Goal: Task Accomplishment & Management: Manage account settings

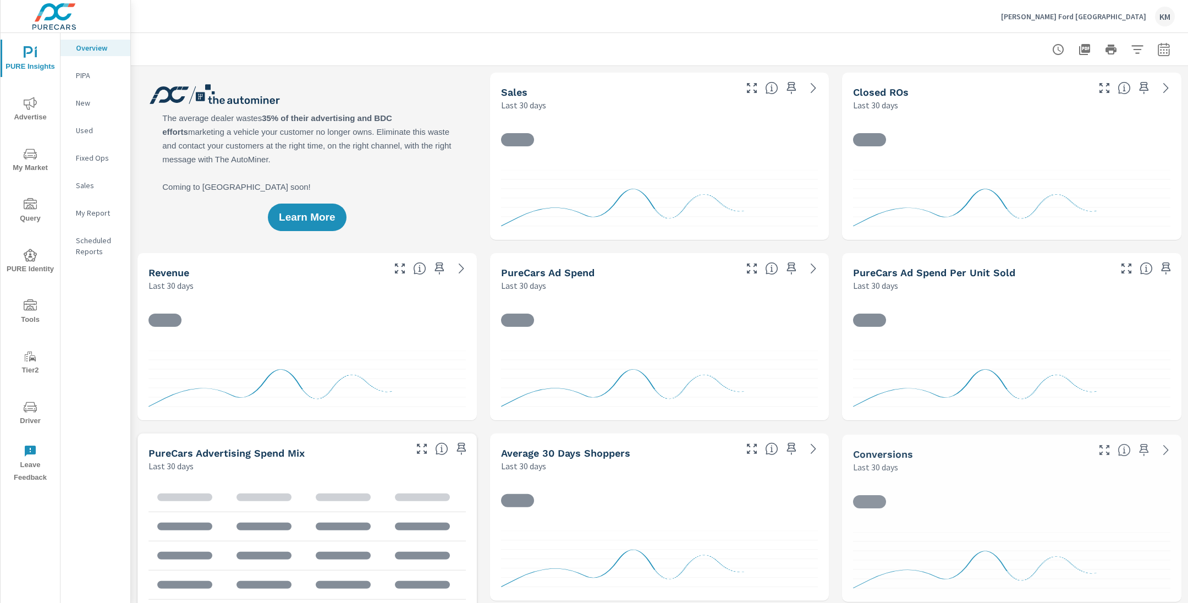
click at [464, 171] on div "Learn More" at bounding box center [306, 156] width 339 height 167
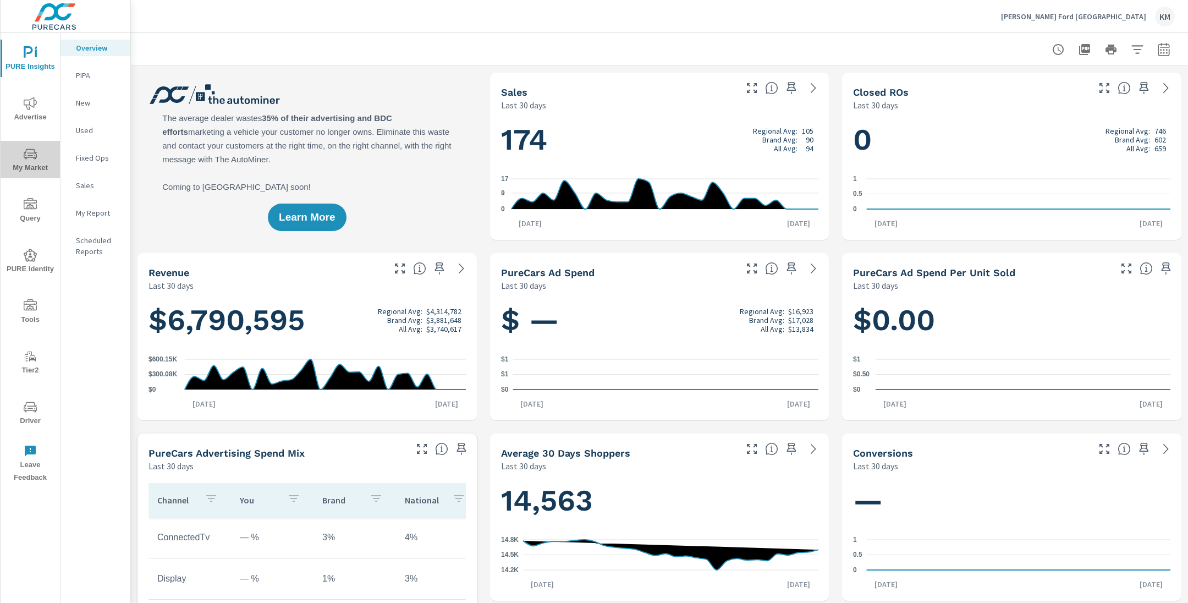
click at [34, 166] on span "My Market" at bounding box center [30, 160] width 53 height 27
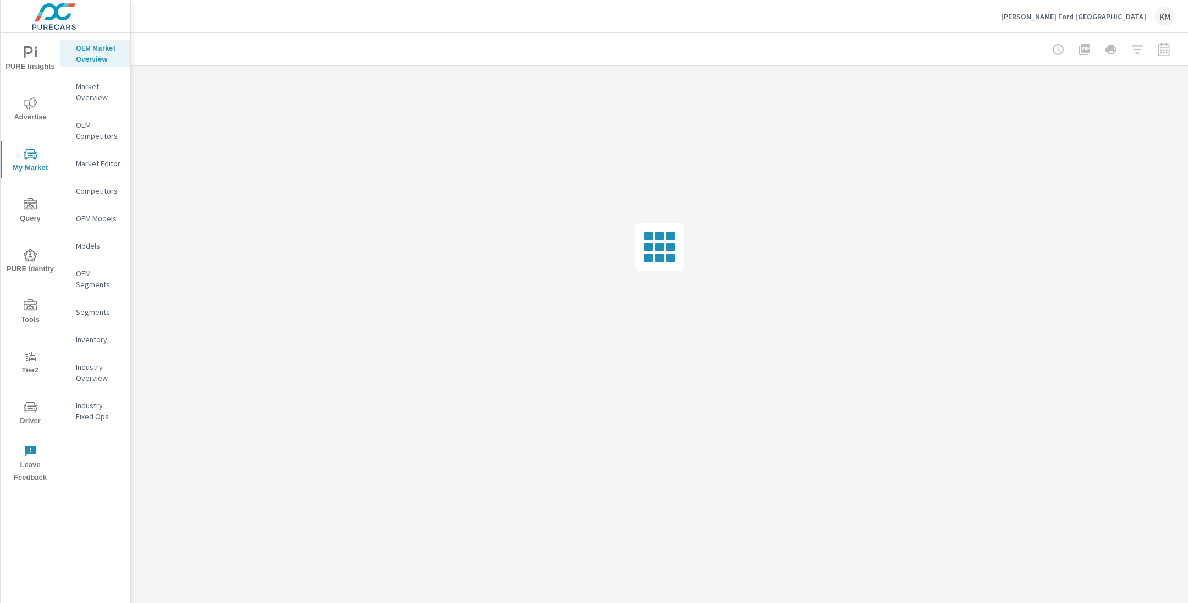
click at [552, 49] on div at bounding box center [659, 49] width 1031 height 32
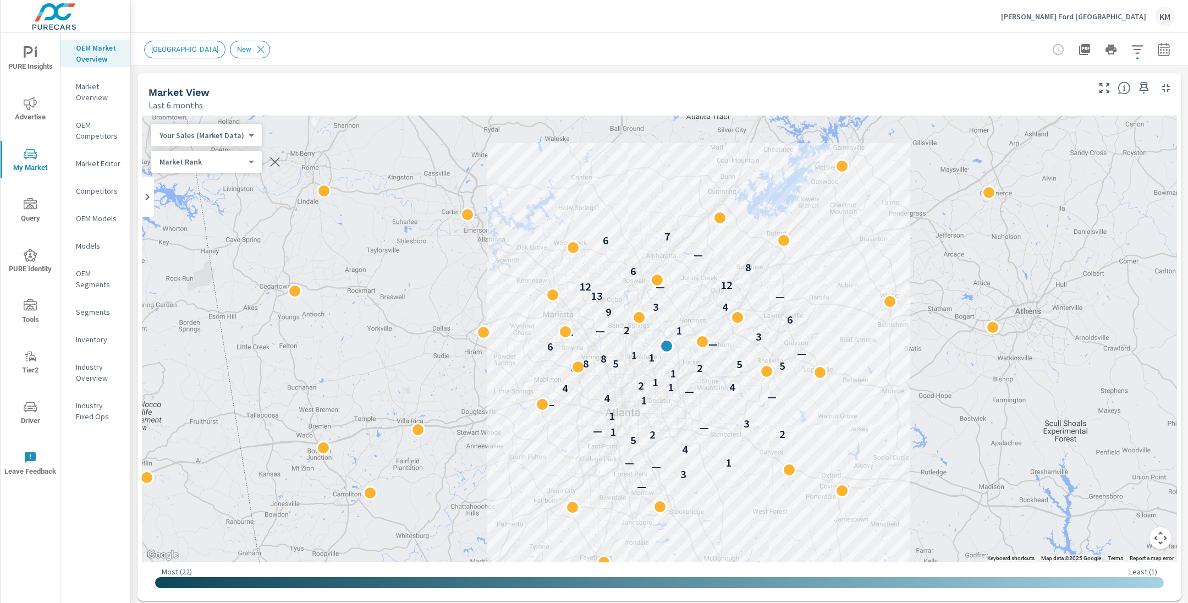
click at [525, 30] on div "[PERSON_NAME] Ford [GEOGRAPHIC_DATA] KM" at bounding box center [659, 16] width 1031 height 32
click at [1135, 48] on icon "button" at bounding box center [1137, 49] width 12 height 8
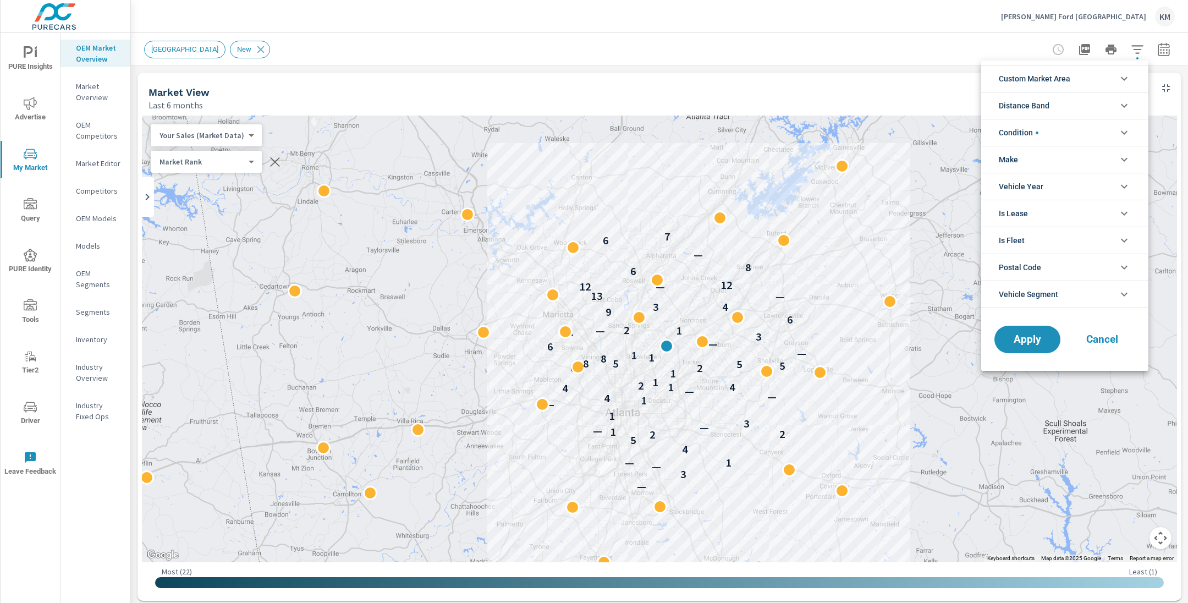
click at [1053, 77] on span "Custom Market Area" at bounding box center [1034, 78] width 71 height 26
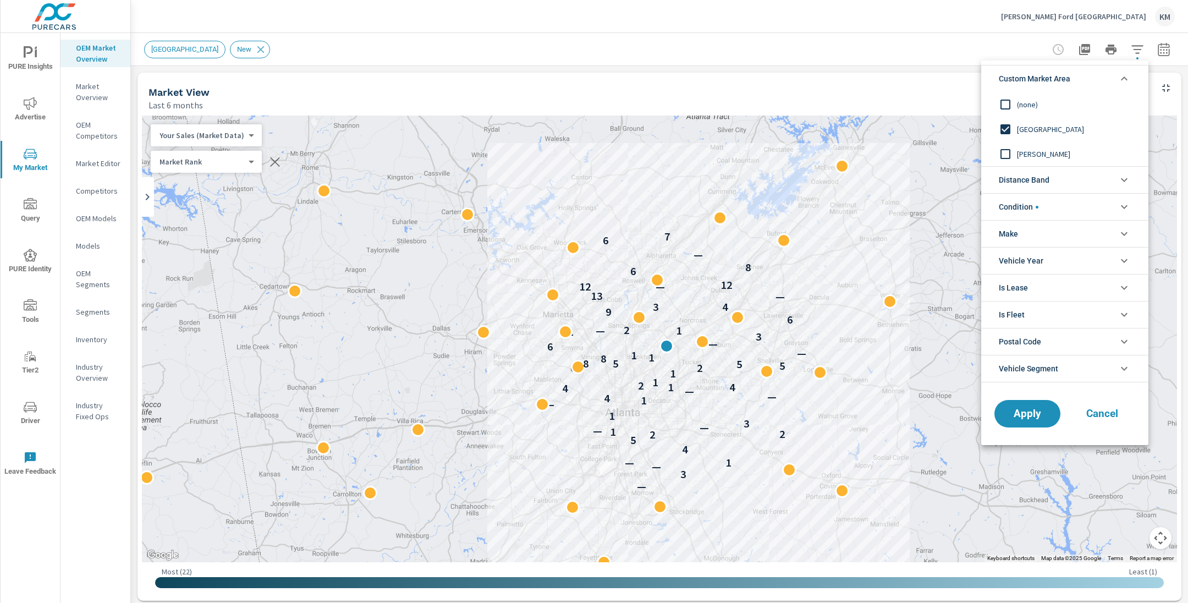
click at [1019, 133] on span "[GEOGRAPHIC_DATA]" at bounding box center [1077, 129] width 120 height 13
click at [1022, 98] on span "(none)" at bounding box center [1077, 104] width 120 height 13
click at [1049, 181] on span "Distance Band" at bounding box center [1024, 180] width 51 height 26
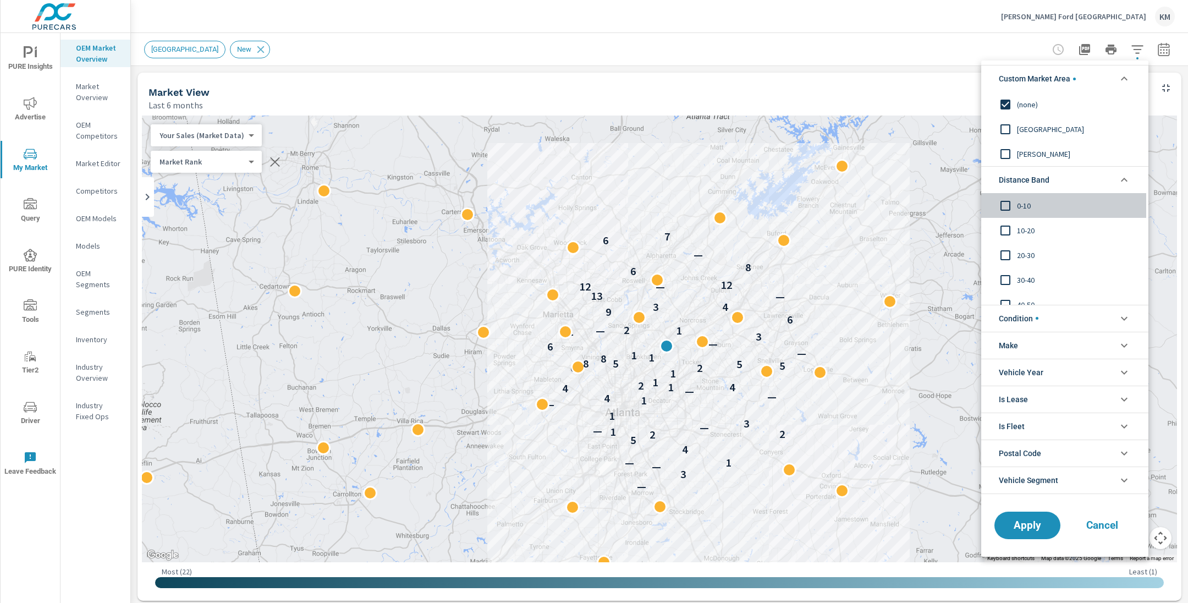
click at [1010, 202] on input "filter options" at bounding box center [1005, 205] width 23 height 23
click at [1007, 229] on input "filter options" at bounding box center [1005, 230] width 23 height 23
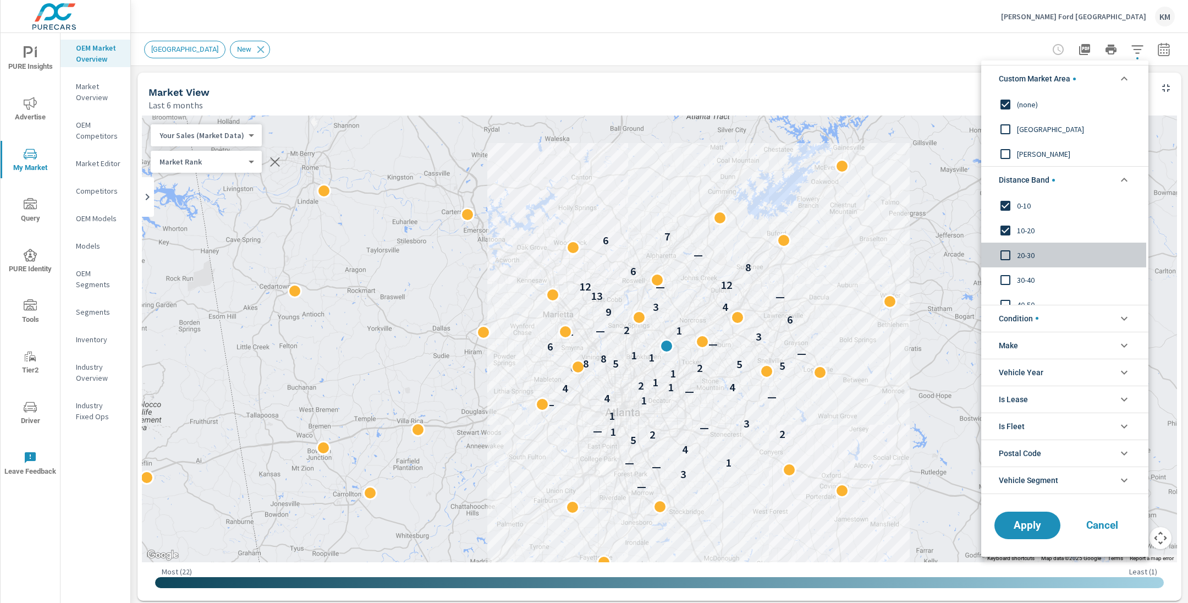
click at [1007, 255] on input "filter options" at bounding box center [1005, 255] width 23 height 23
click at [1019, 516] on button "Apply" at bounding box center [1027, 525] width 68 height 29
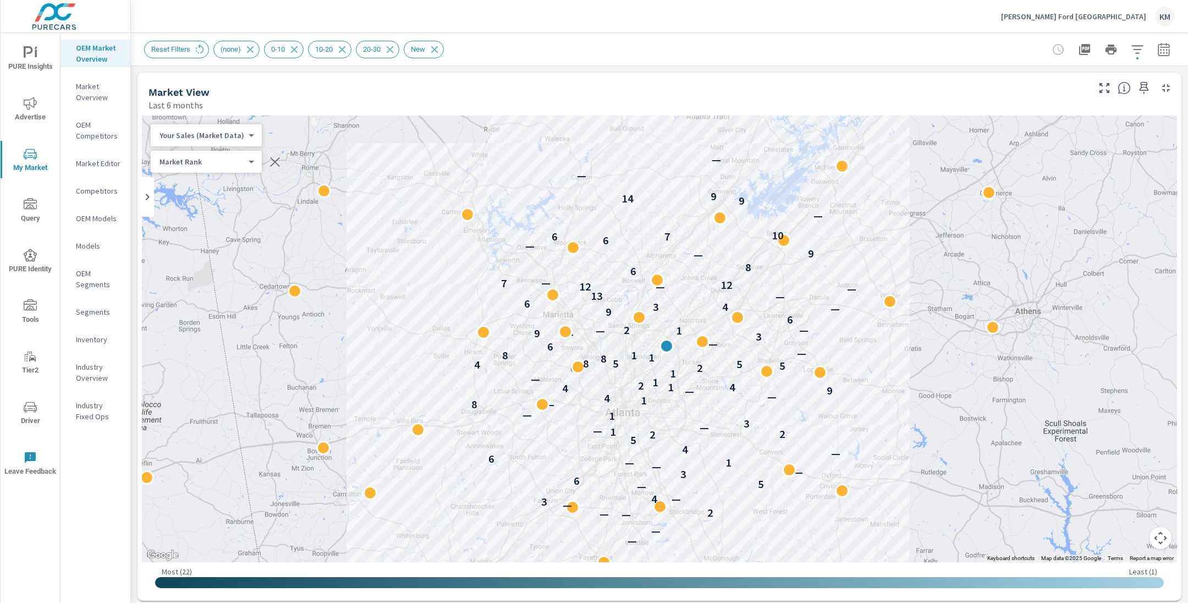
click at [1133, 51] on icon "button" at bounding box center [1137, 49] width 13 height 13
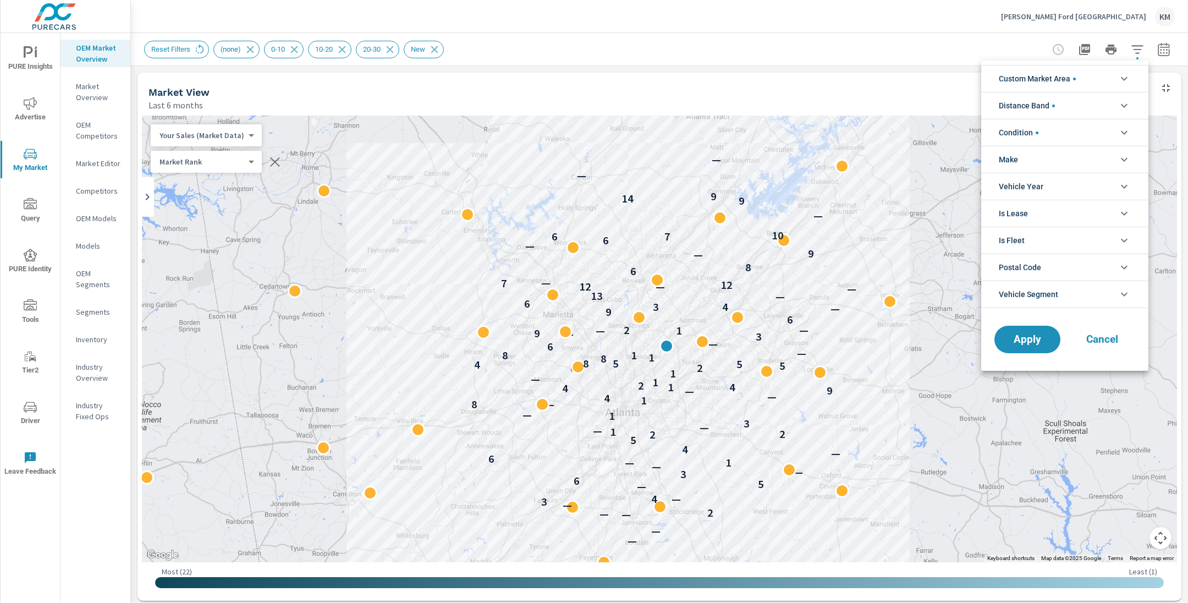
click at [1165, 56] on div at bounding box center [594, 301] width 1188 height 603
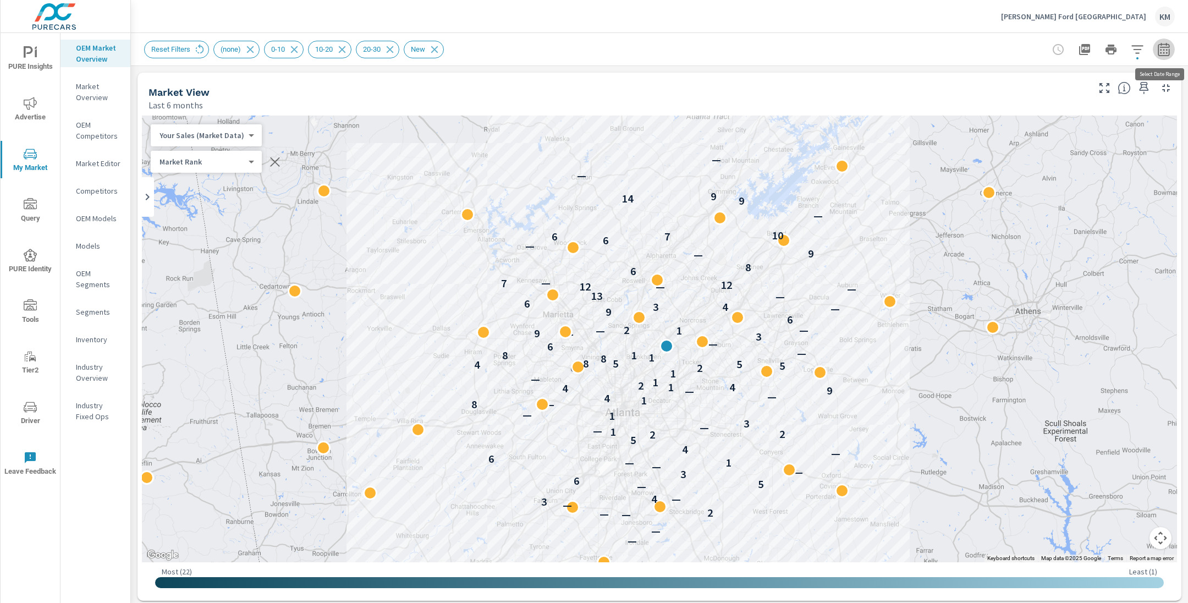
click at [1165, 52] on icon "button" at bounding box center [1163, 49] width 13 height 13
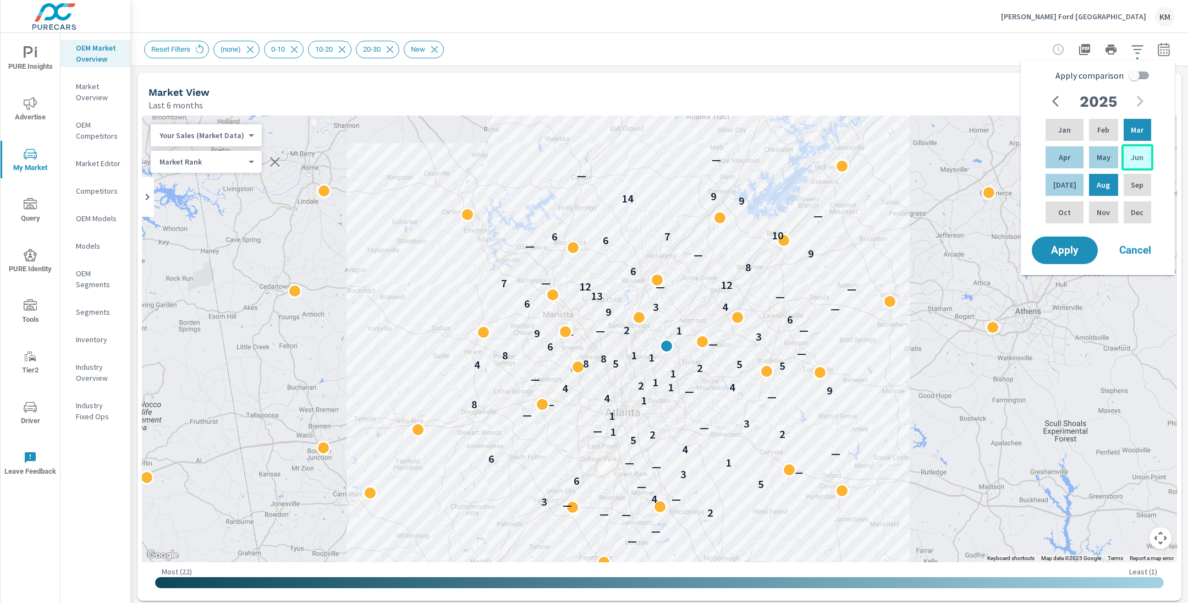
click at [1124, 153] on div "Jun" at bounding box center [1137, 157] width 32 height 26
click at [1123, 152] on div "Jun" at bounding box center [1137, 157] width 32 height 26
click at [1065, 181] on p "[DATE]" at bounding box center [1064, 184] width 23 height 11
click at [1103, 129] on p "Feb" at bounding box center [1103, 129] width 12 height 11
click at [1126, 74] on input "Apply comparison" at bounding box center [1134, 75] width 63 height 21
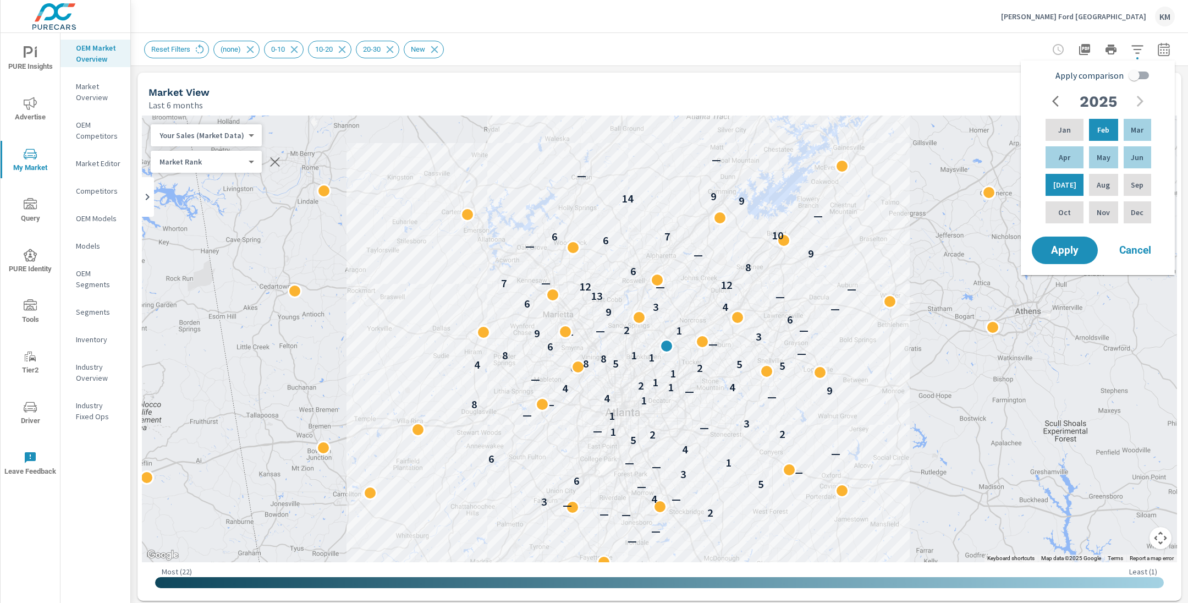
checkbox input "true"
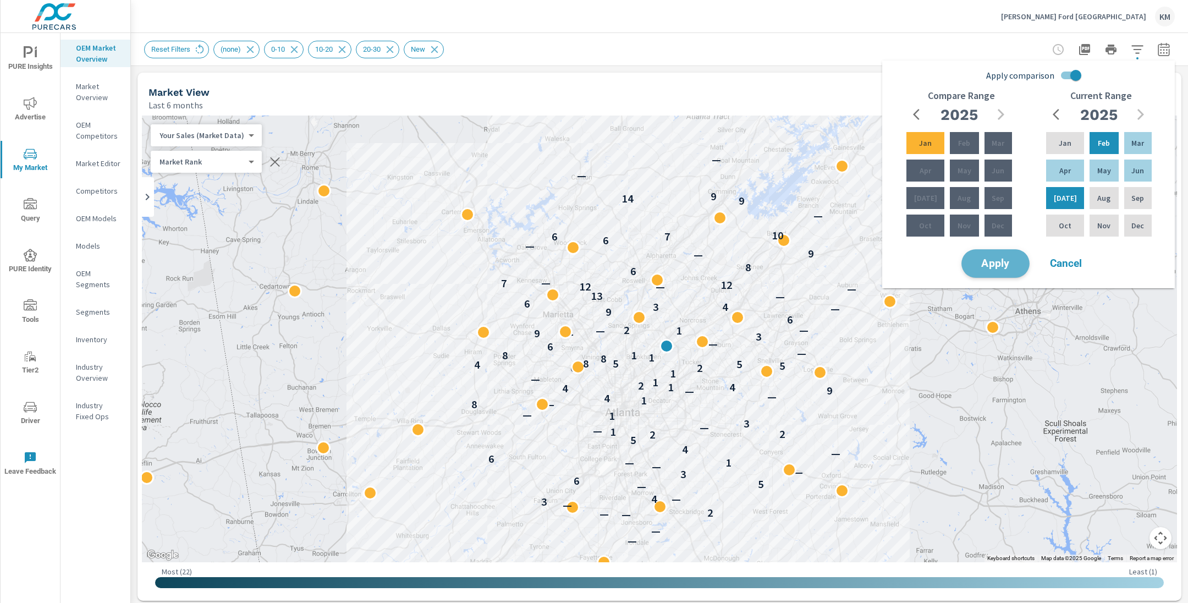
click at [1006, 258] on span "Apply" at bounding box center [995, 263] width 45 height 10
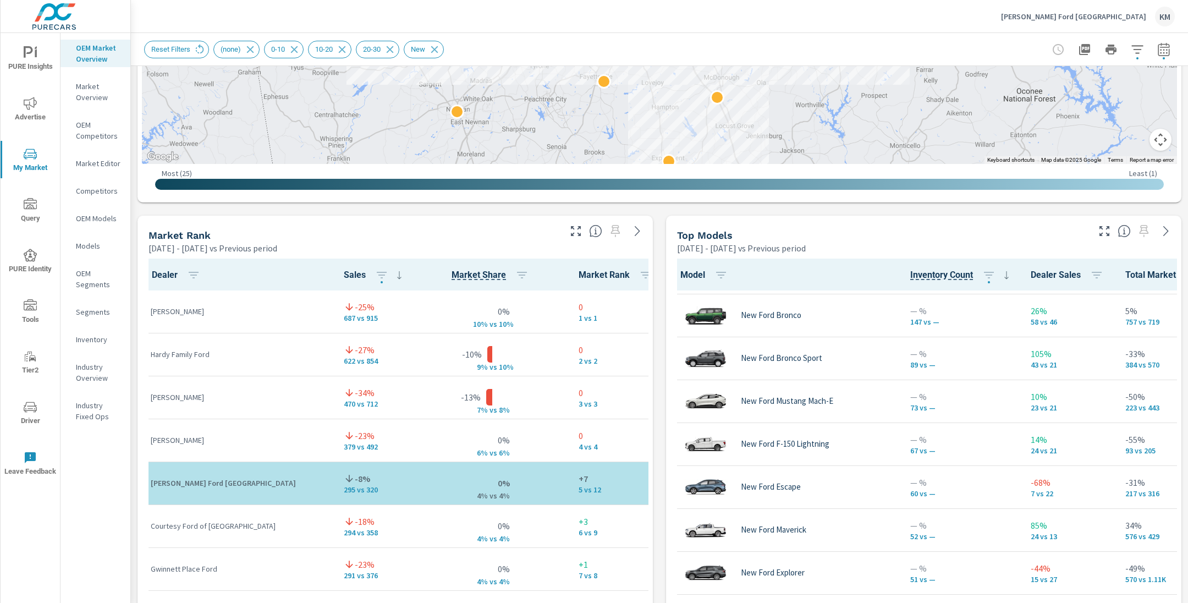
scroll to position [41, 0]
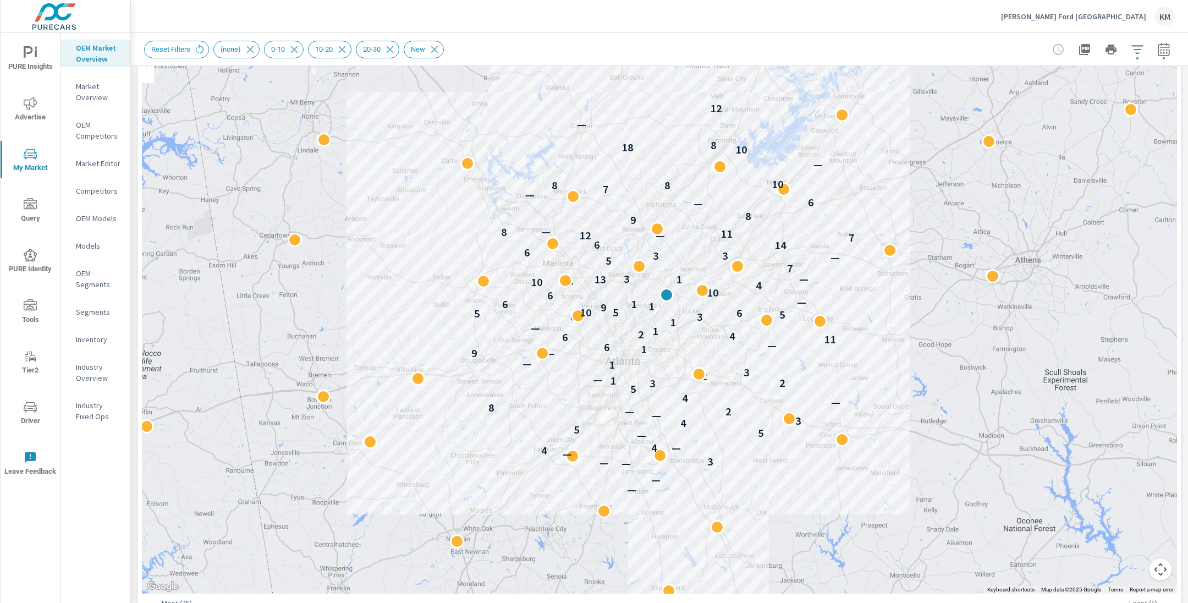
scroll to position [132, 0]
click at [1107, 25] on div "[PERSON_NAME] Ford [GEOGRAPHIC_DATA] KM" at bounding box center [1088, 17] width 174 height 20
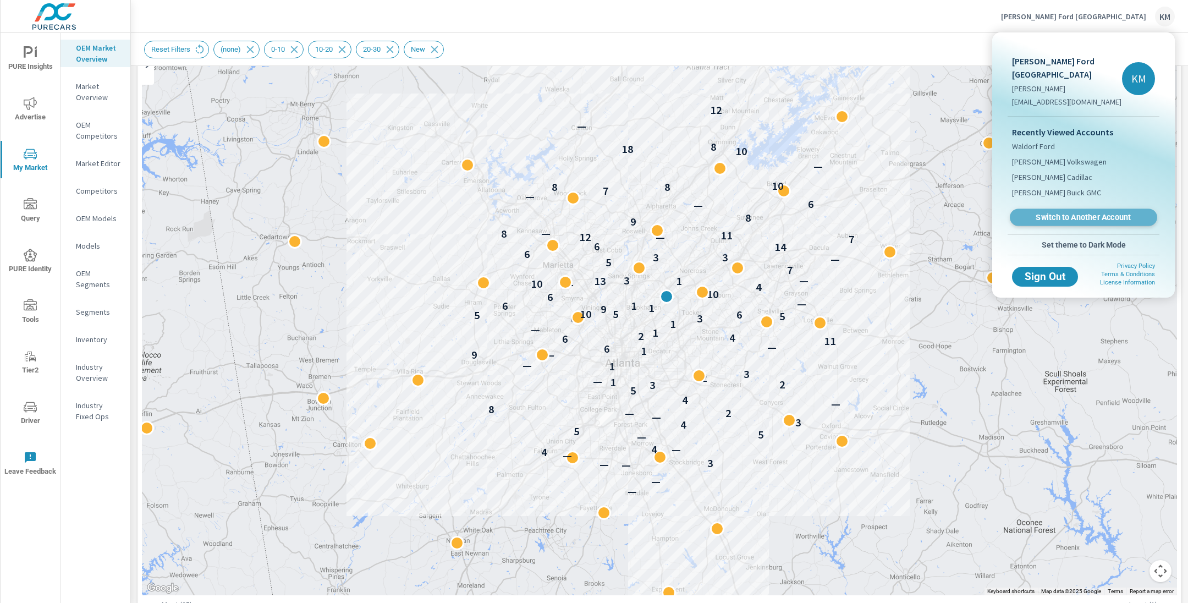
click at [1081, 212] on span "Switch to Another Account" at bounding box center [1083, 217] width 135 height 10
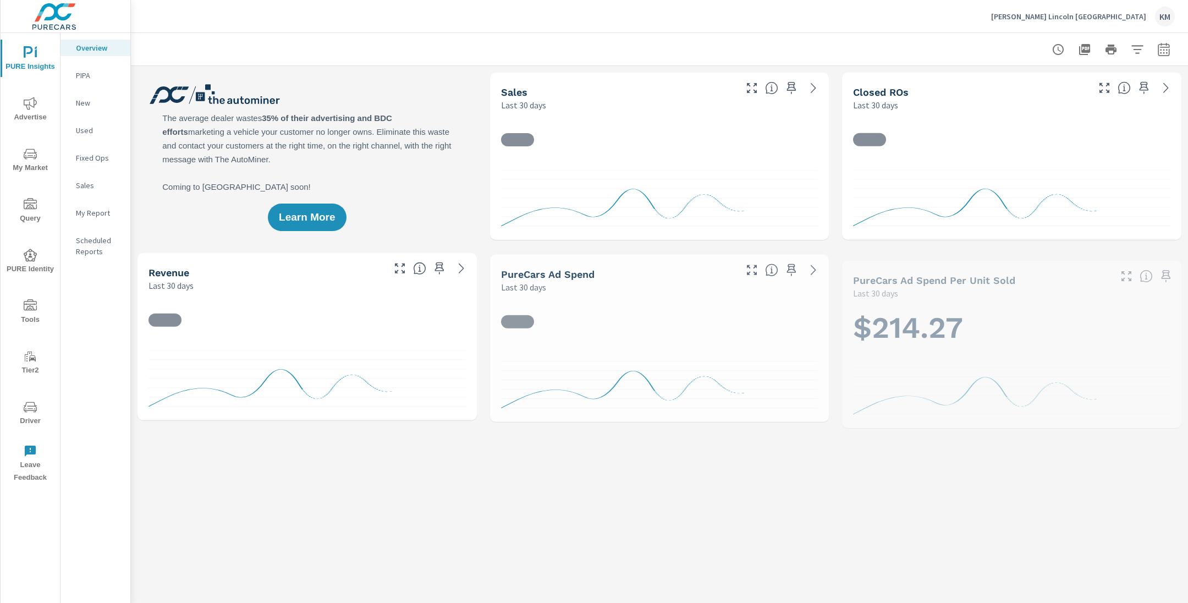
click at [25, 153] on icon "nav menu" at bounding box center [30, 153] width 13 height 13
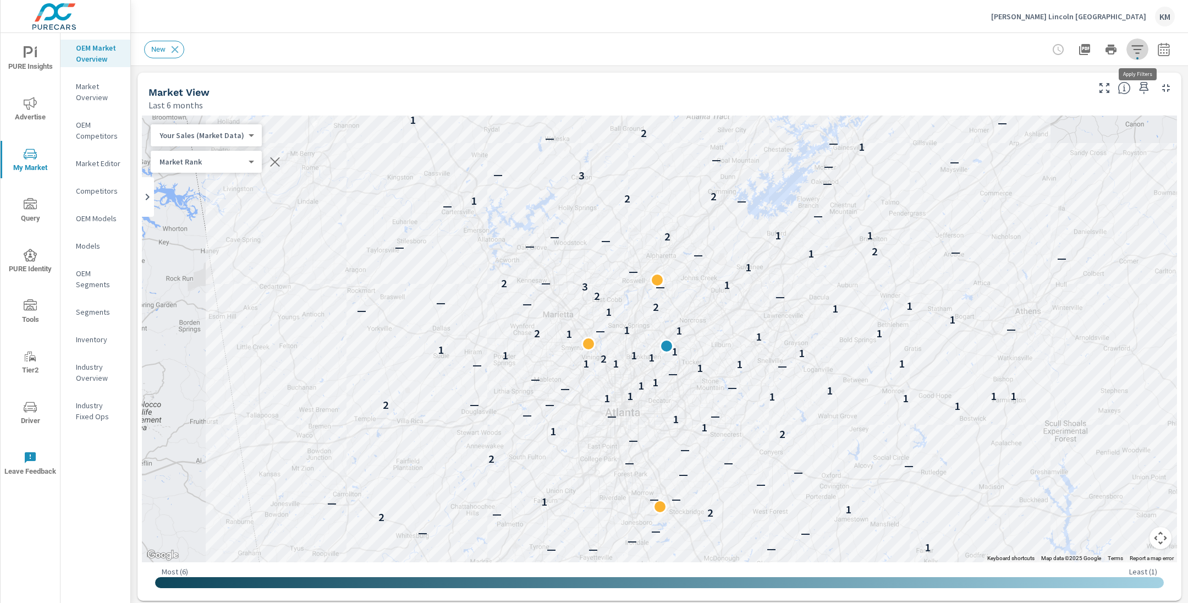
click at [1134, 56] on icon "button" at bounding box center [1137, 49] width 13 height 13
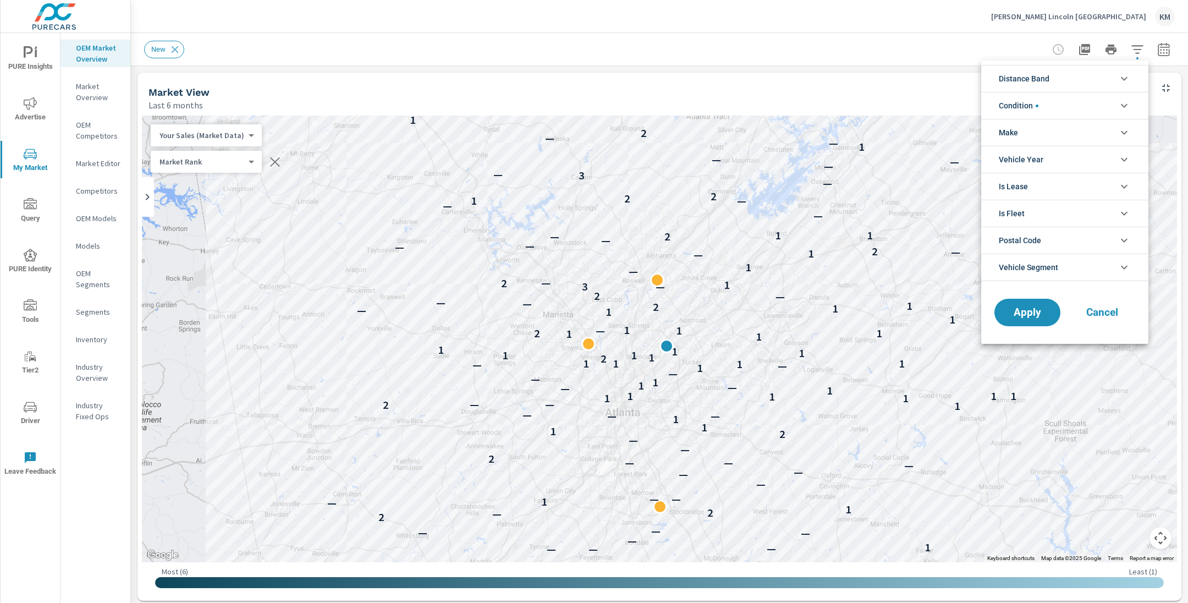
click at [1049, 81] on span "Distance Band" at bounding box center [1024, 78] width 51 height 26
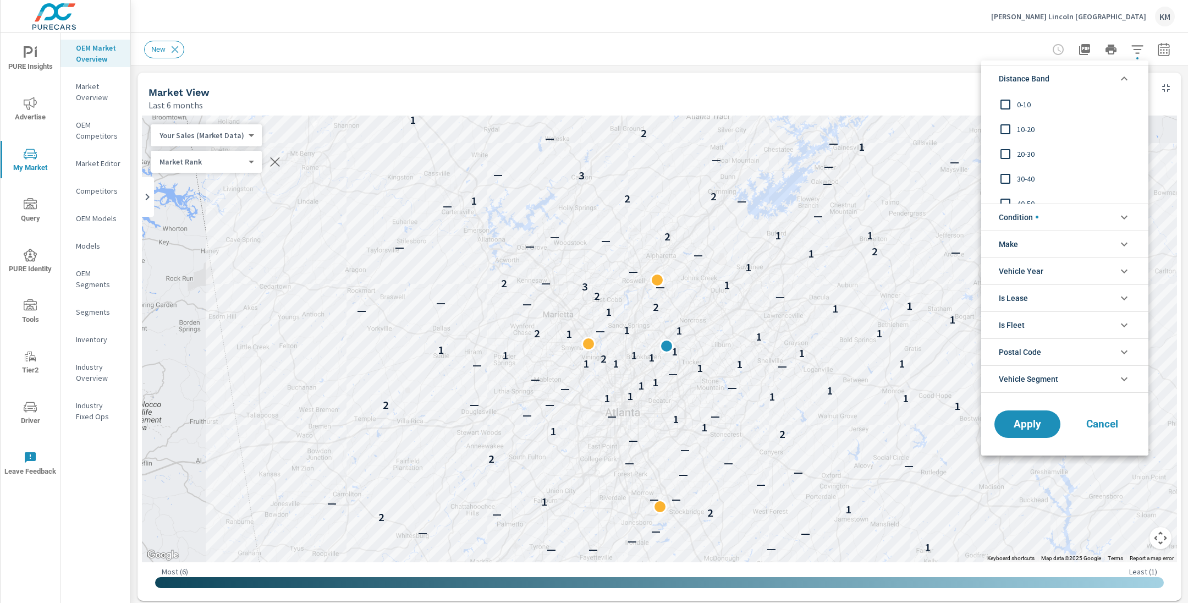
click at [1021, 96] on div "0-10" at bounding box center [1063, 104] width 165 height 25
click at [1013, 130] on input "filter options" at bounding box center [1005, 129] width 23 height 23
click at [1007, 153] on input "filter options" at bounding box center [1005, 153] width 23 height 23
click at [1015, 425] on span "Apply" at bounding box center [1027, 424] width 45 height 10
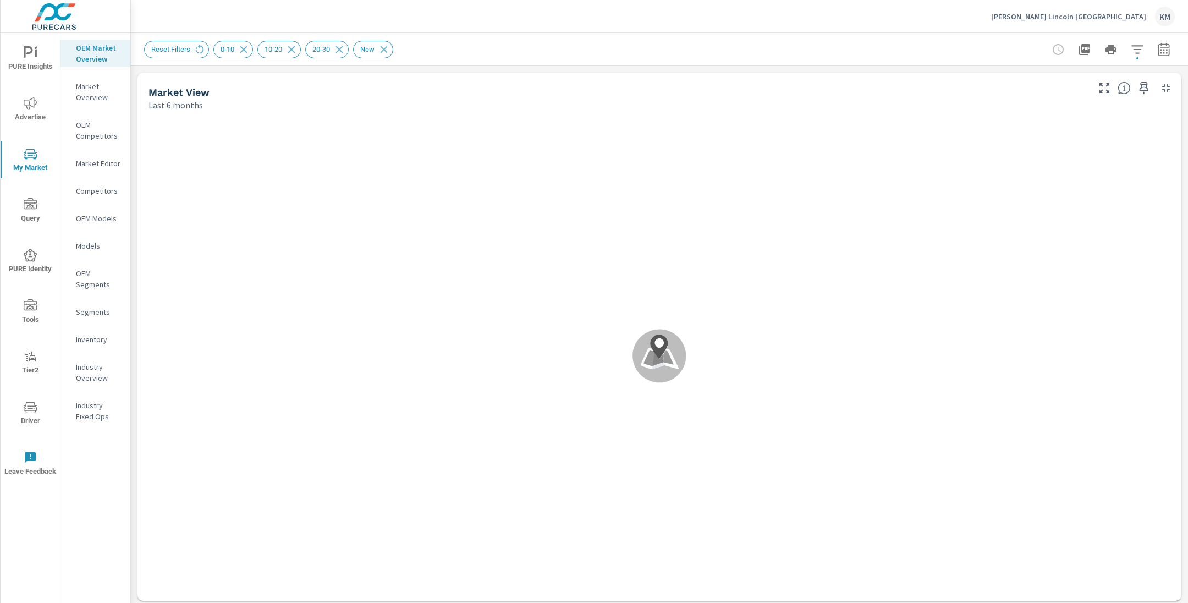
click at [890, 45] on div "Reset Filters 0-10 10-20 20-30 New" at bounding box center [582, 50] width 877 height 18
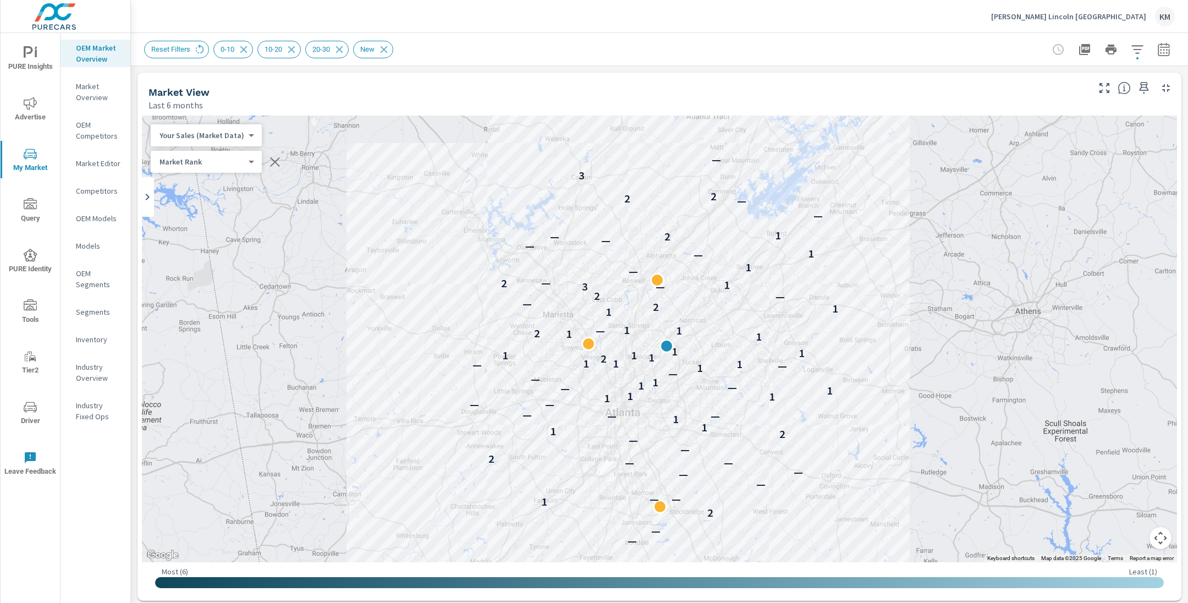
click at [875, 48] on div "Reset Filters 0-10 10-20 20-30 New" at bounding box center [582, 50] width 877 height 18
click at [1159, 47] on icon "button" at bounding box center [1163, 49] width 13 height 13
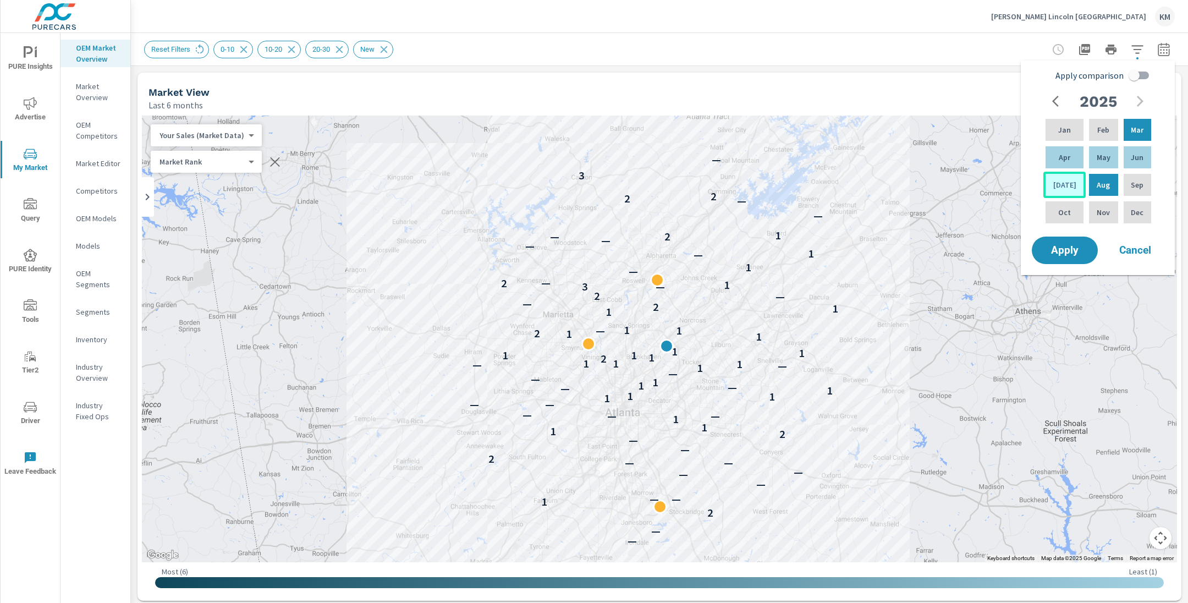
click at [1070, 185] on div "[DATE]" at bounding box center [1064, 185] width 42 height 26
click at [1104, 125] on div "Feb" at bounding box center [1103, 130] width 33 height 26
click at [1134, 74] on input "Apply comparison" at bounding box center [1134, 75] width 63 height 21
checkbox input "true"
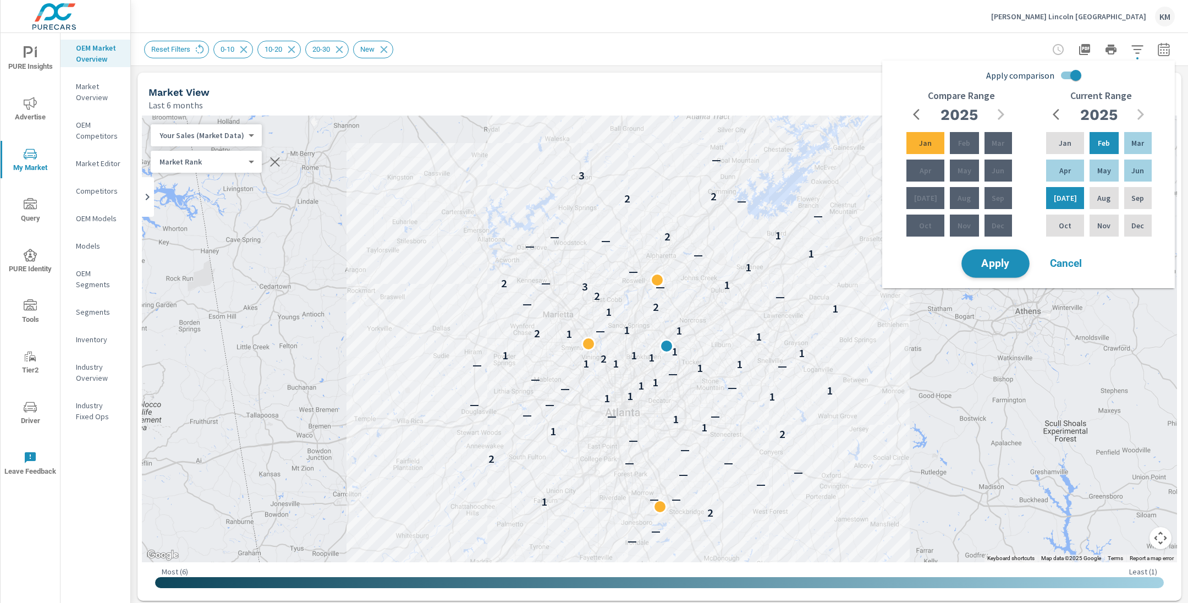
click at [993, 266] on span "Apply" at bounding box center [995, 263] width 45 height 10
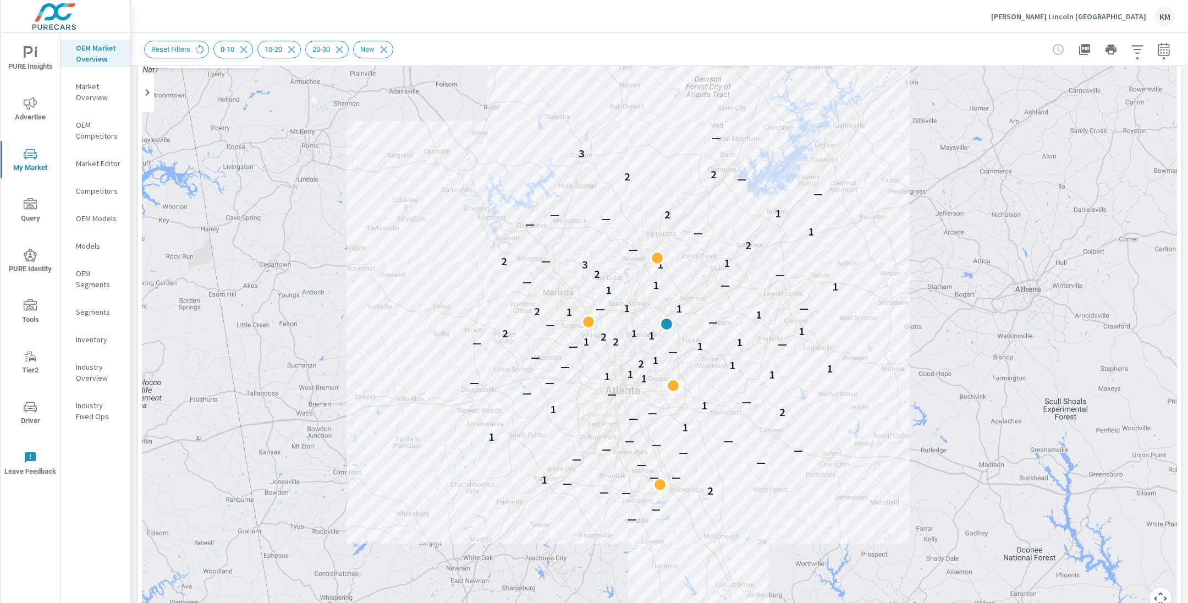
scroll to position [111, 0]
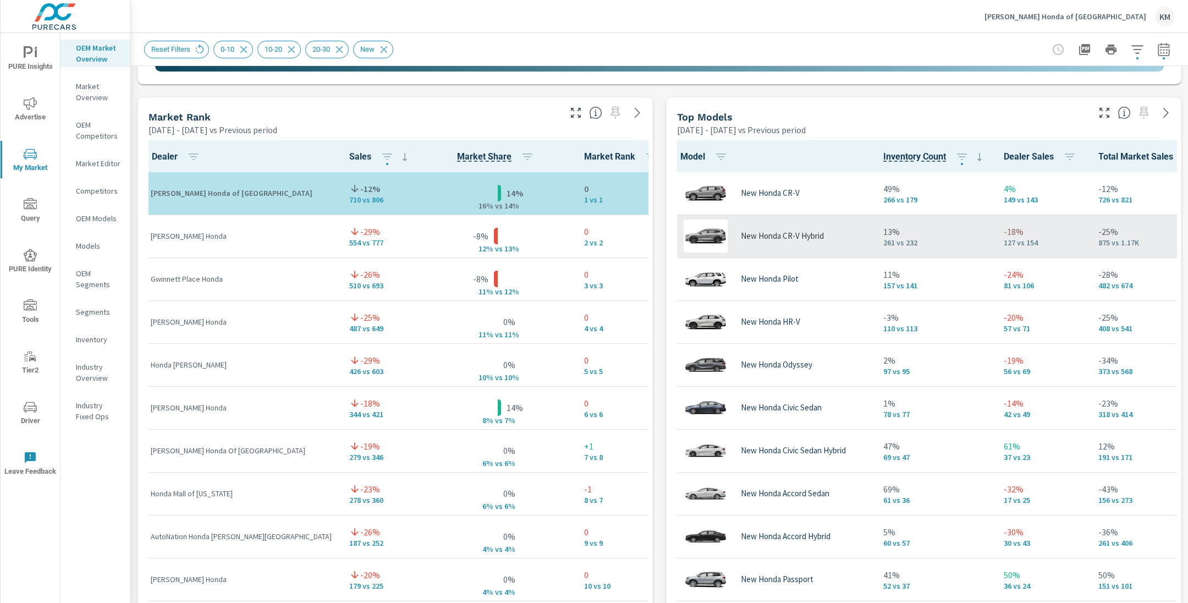
scroll to position [680, 0]
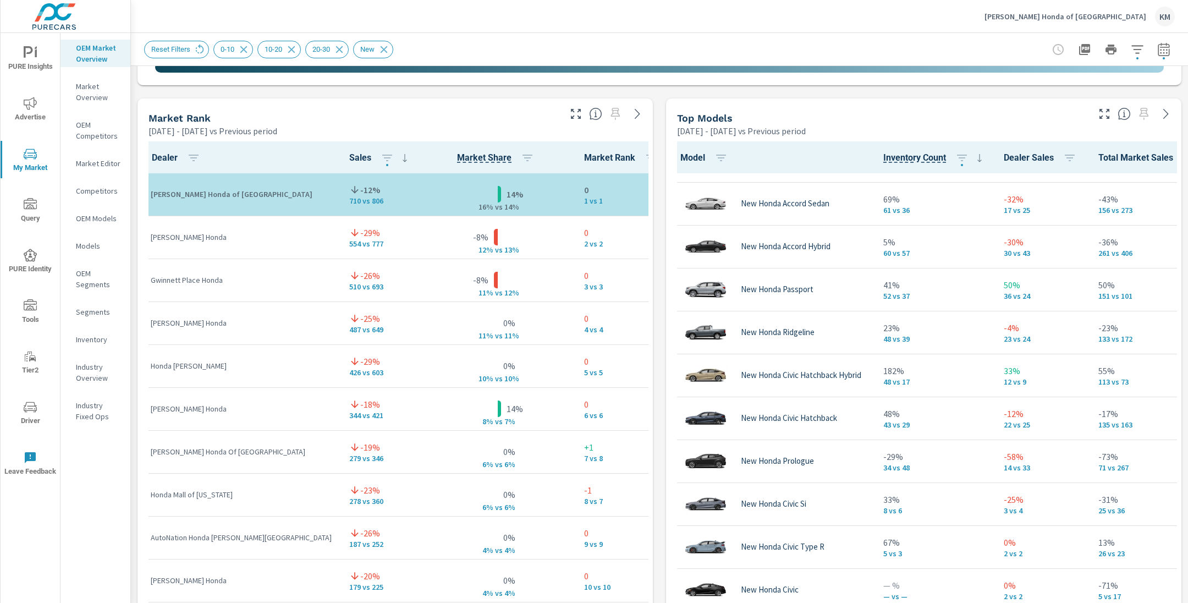
scroll to position [296, 0]
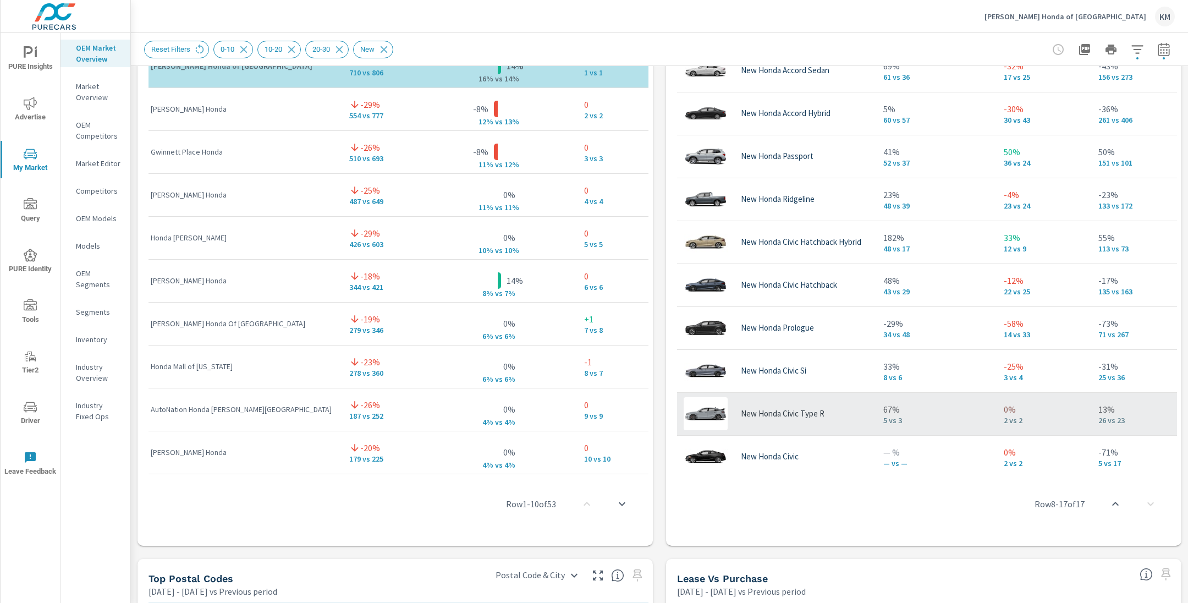
scroll to position [282, 0]
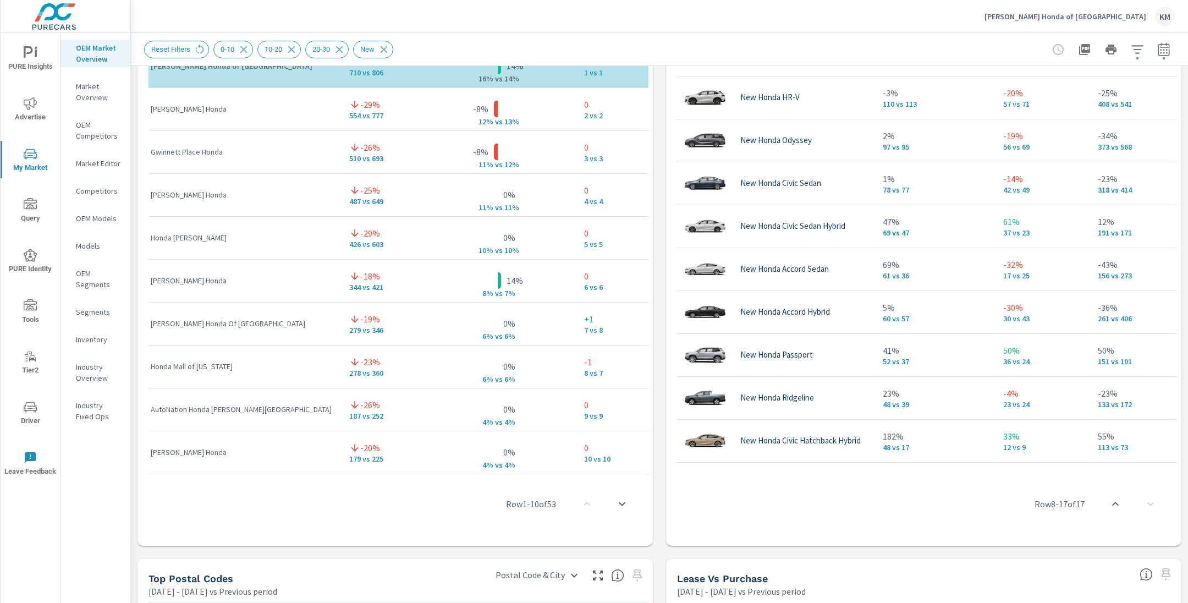
scroll to position [64, 1]
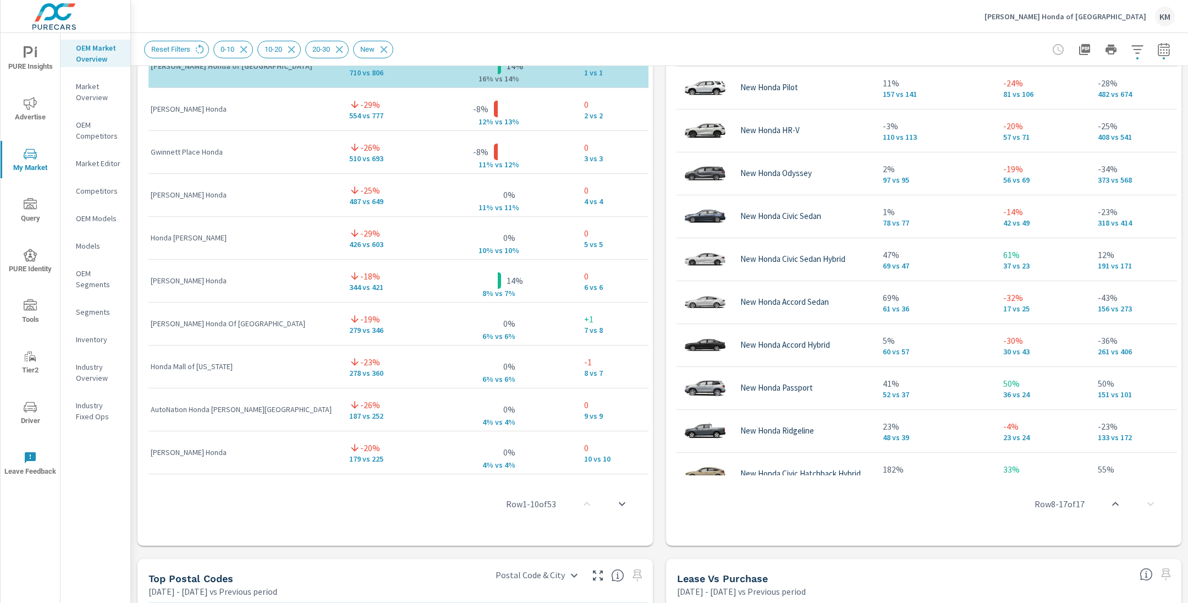
scroll to position [0, 1]
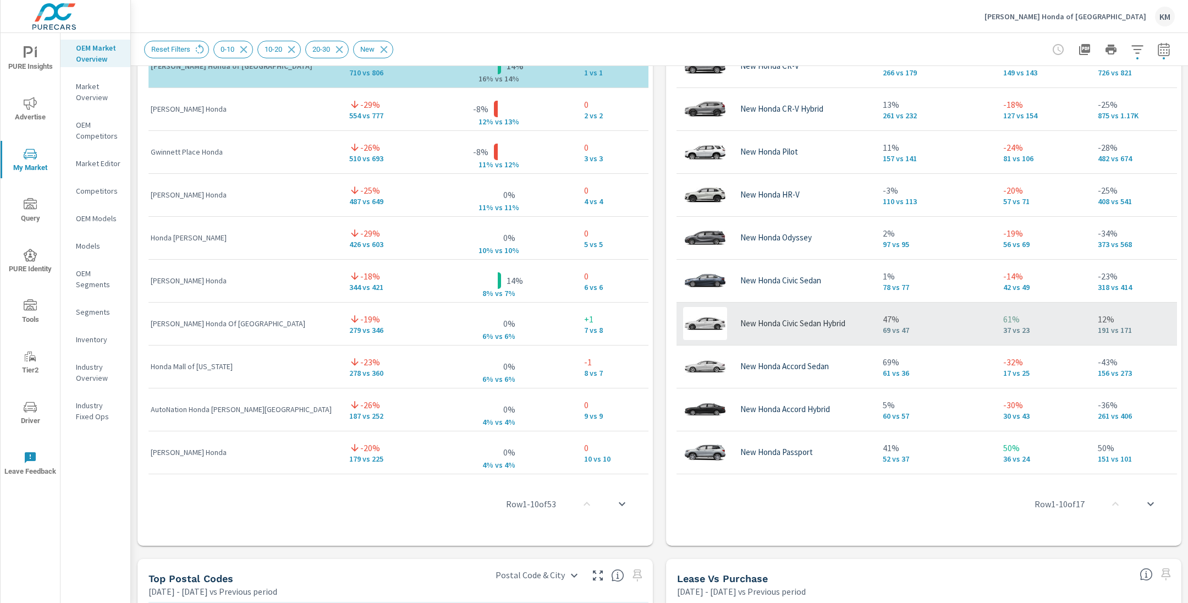
scroll to position [785, 0]
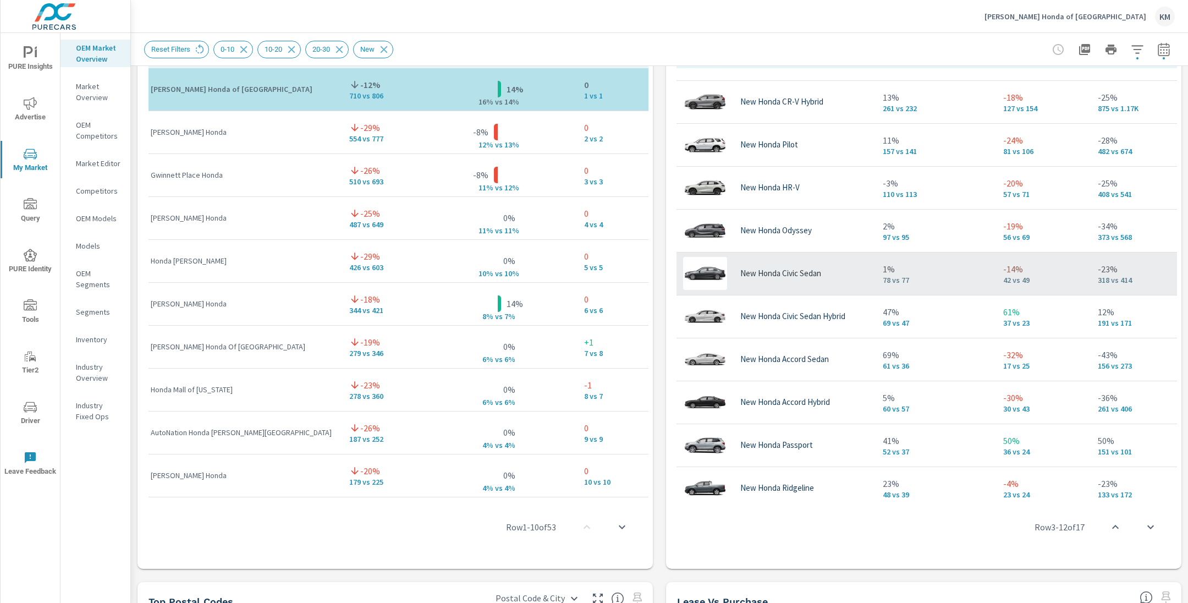
scroll to position [21, 1]
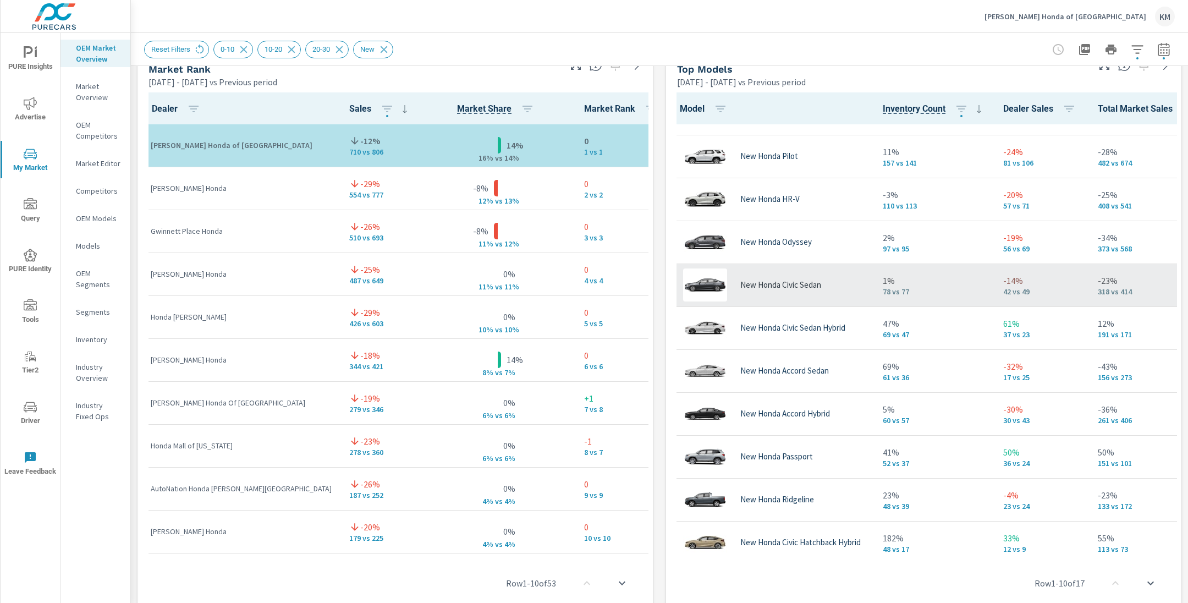
scroll to position [79, 1]
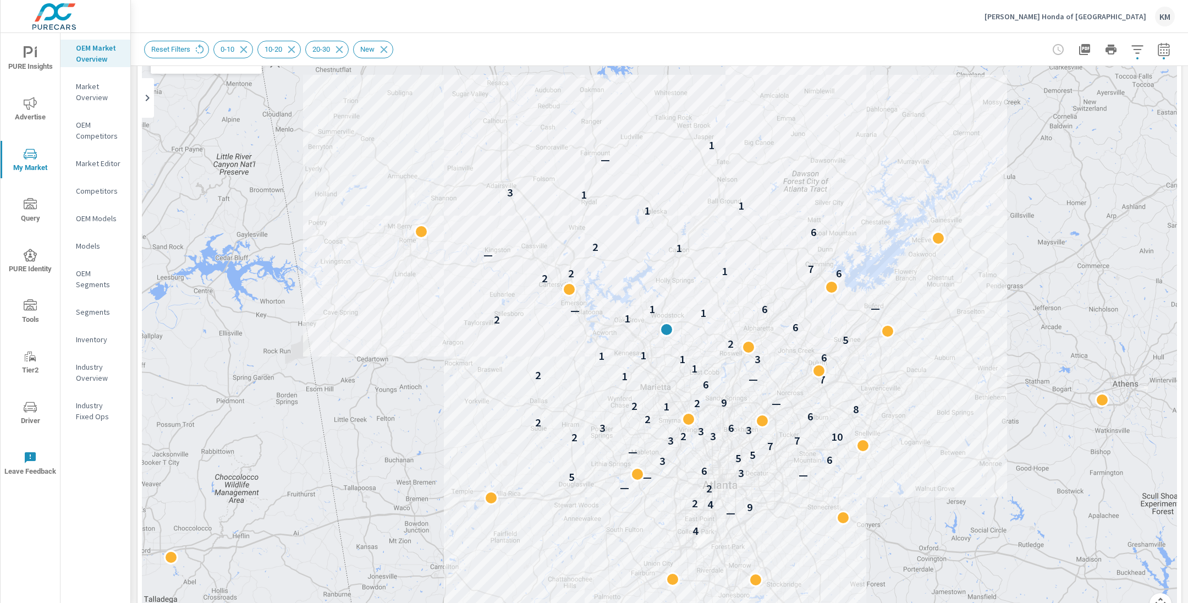
scroll to position [93, 0]
